Goal: Share content

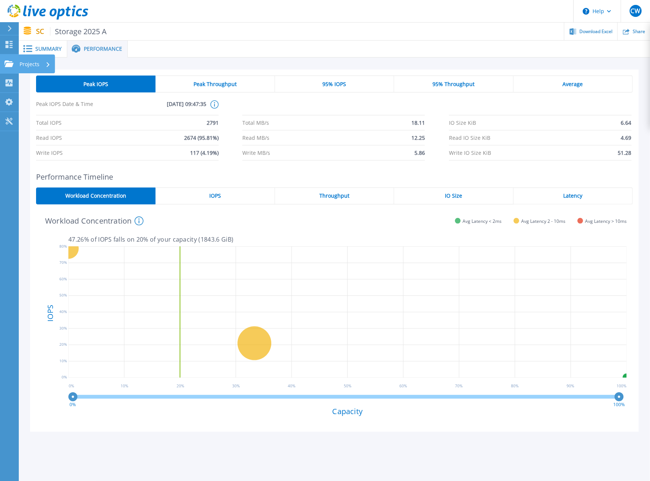
click at [32, 65] on p "Projects" at bounding box center [30, 64] width 20 height 20
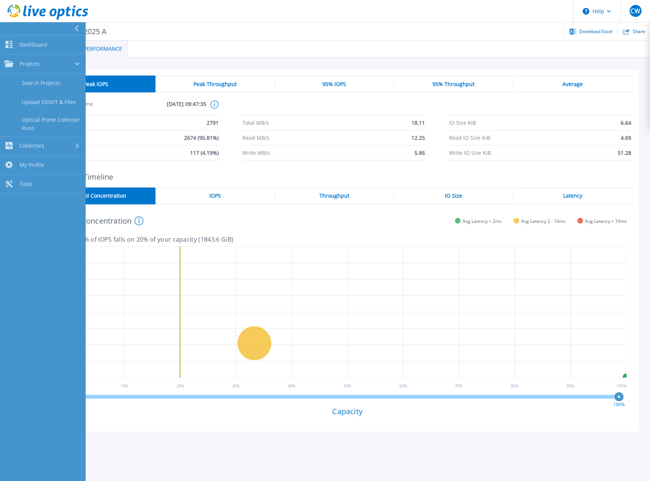
click at [278, 226] on div "Workload Concentration This graph shows the relationship of volume performance …" at bounding box center [331, 220] width 591 height 20
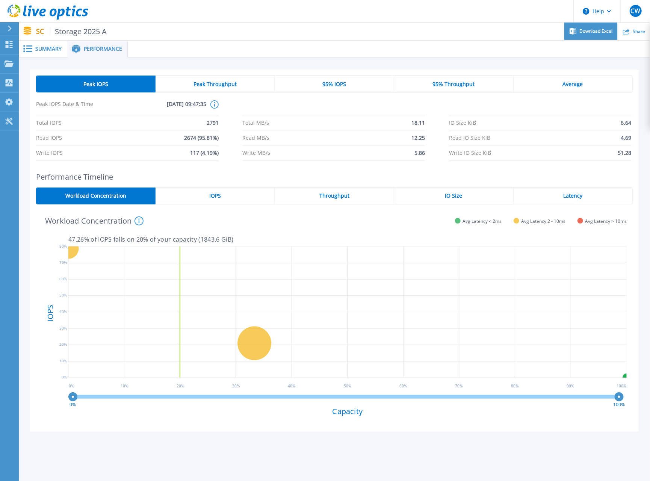
click at [577, 31] on div "Download Excel" at bounding box center [590, 32] width 53 height 18
click at [209, 195] on div "IOPS" at bounding box center [215, 195] width 119 height 17
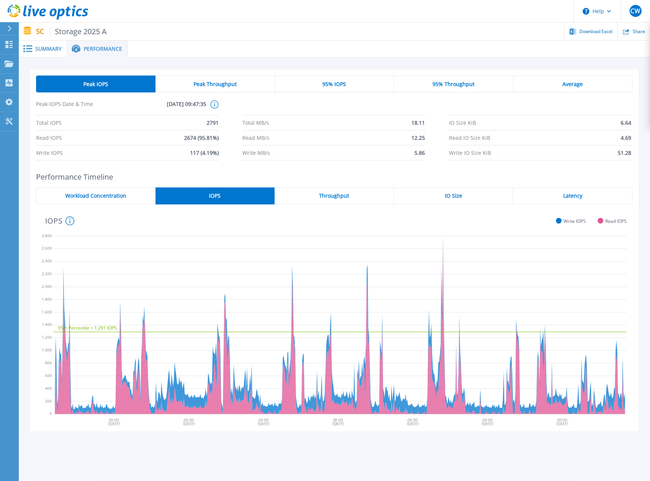
click at [318, 193] on div "Throughput" at bounding box center [334, 195] width 119 height 17
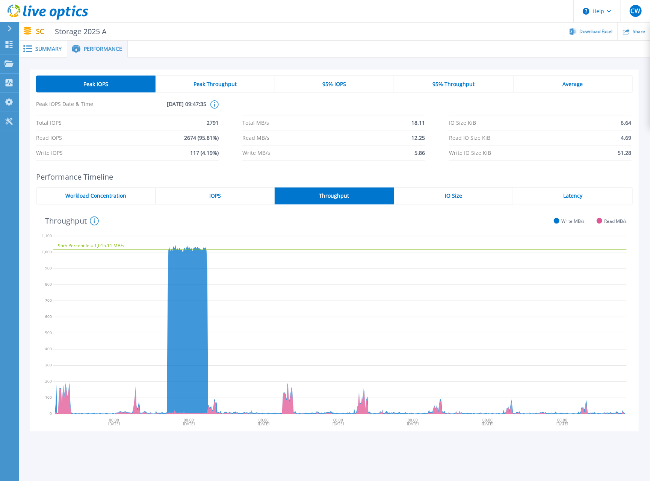
click at [415, 194] on div "IO Size" at bounding box center [453, 195] width 119 height 17
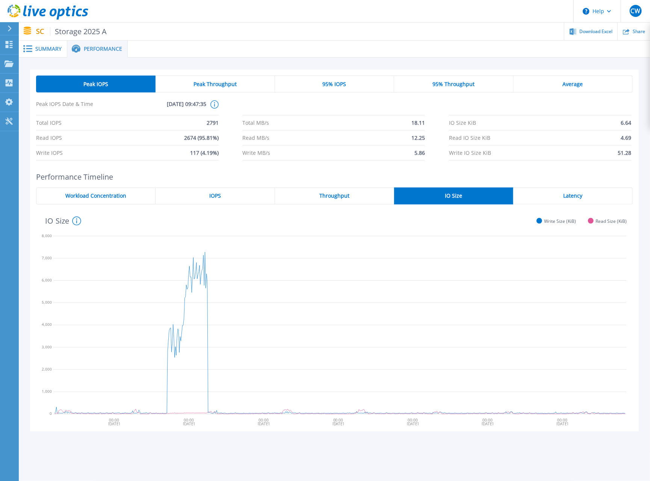
click at [545, 196] on div "Latency" at bounding box center [572, 195] width 119 height 17
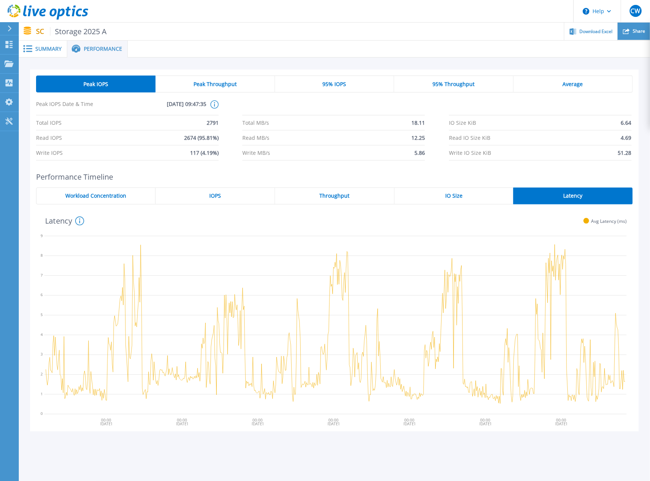
click at [637, 33] on span "Share" at bounding box center [639, 31] width 12 height 5
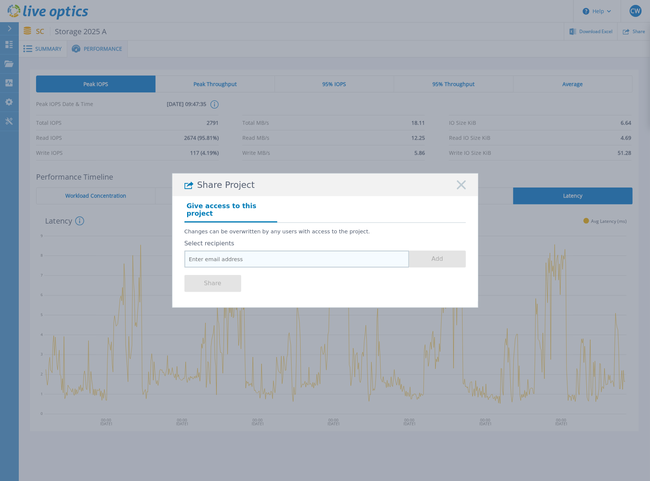
click at [221, 252] on input "email" at bounding box center [296, 259] width 225 height 17
click at [465, 186] on icon at bounding box center [461, 184] width 9 height 9
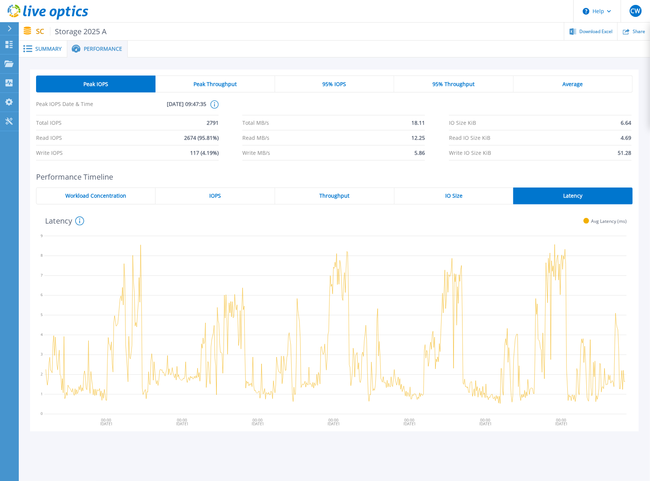
click at [40, 49] on span "Summary" at bounding box center [48, 48] width 26 height 5
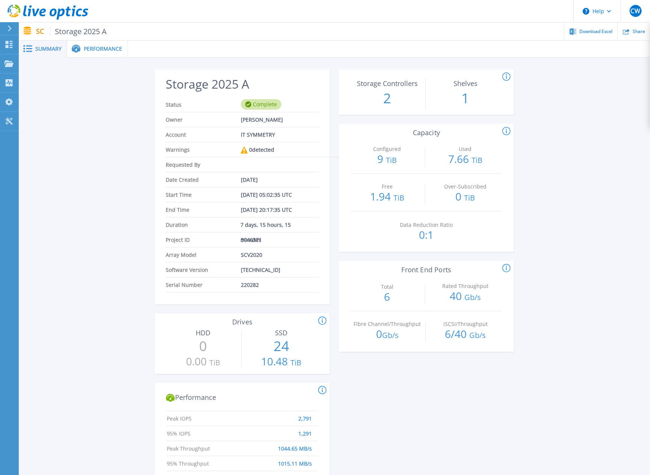
click at [112, 46] on span "Performance" at bounding box center [103, 48] width 38 height 5
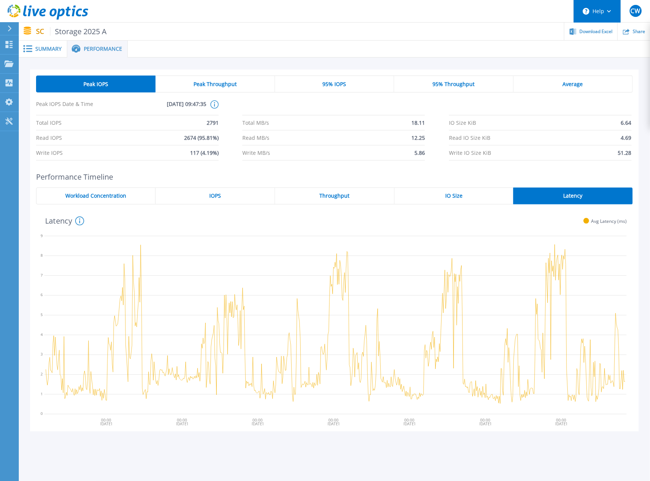
click at [606, 14] on button "Help" at bounding box center [597, 11] width 47 height 23
click at [242, 232] on icon at bounding box center [335, 324] width 582 height 188
click at [634, 13] on span "CW" at bounding box center [635, 11] width 9 height 6
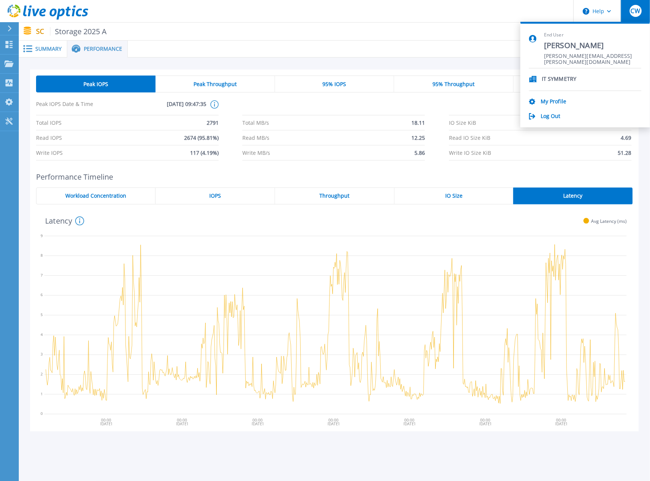
click at [379, 240] on icon at bounding box center [335, 324] width 582 height 188
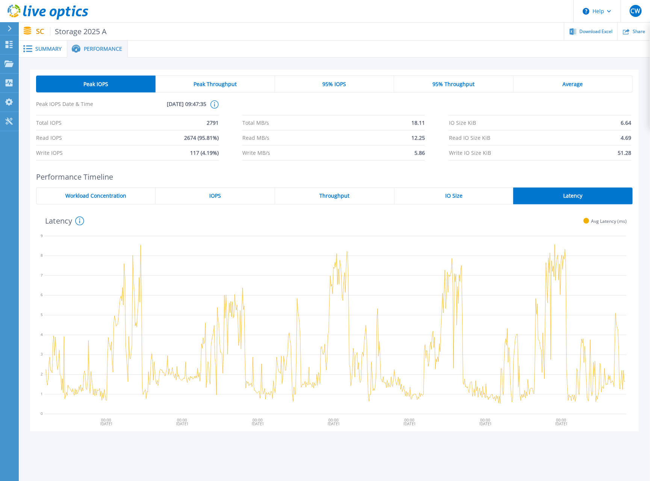
click at [162, 218] on div "Latency The average front-end latency measured in milliseconds (averaged across…" at bounding box center [331, 220] width 591 height 20
click at [629, 29] on icon at bounding box center [626, 31] width 7 height 7
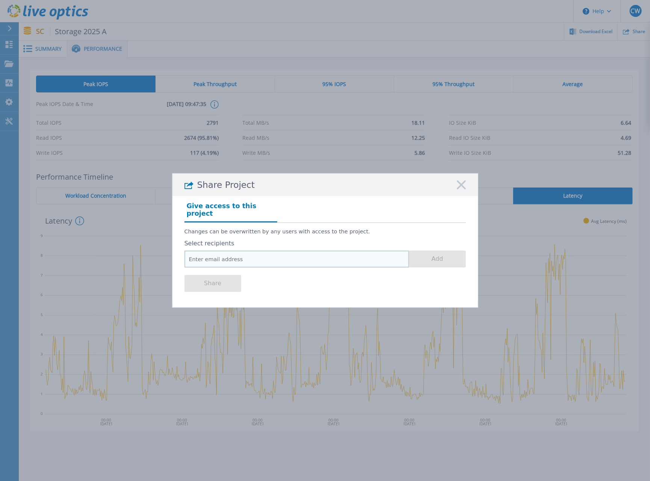
click at [239, 257] on input "email" at bounding box center [296, 259] width 225 height 17
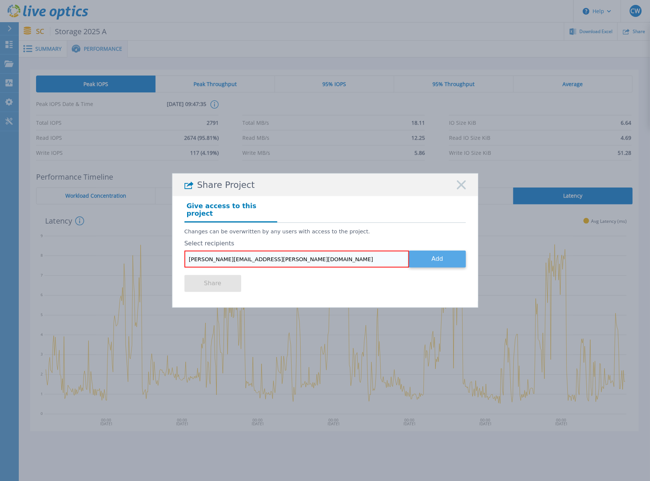
type input "[PERSON_NAME][EMAIL_ADDRESS][PERSON_NAME][DOMAIN_NAME]"
click at [431, 255] on button "Add" at bounding box center [437, 259] width 57 height 17
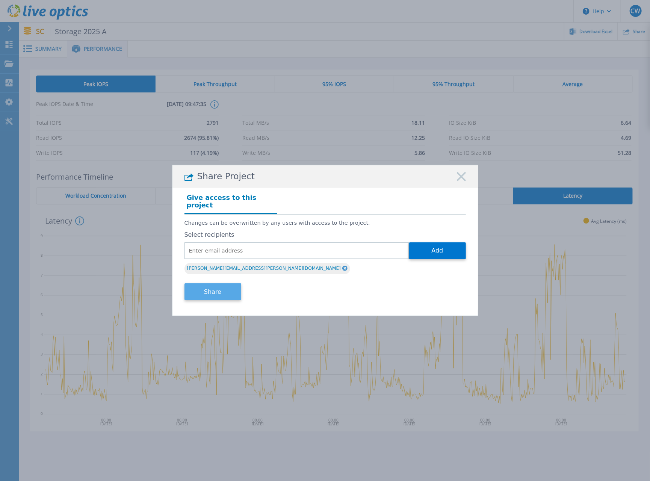
click at [207, 293] on button "Share" at bounding box center [212, 291] width 57 height 17
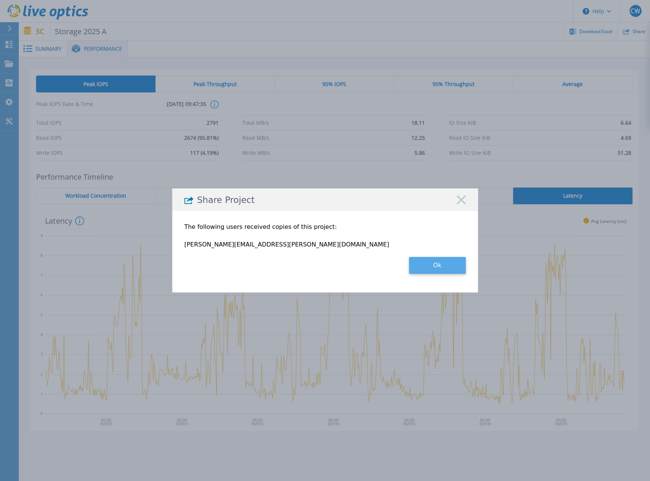
click at [454, 267] on button "Ok" at bounding box center [437, 265] width 57 height 17
